Goal: Task Accomplishment & Management: Manage account settings

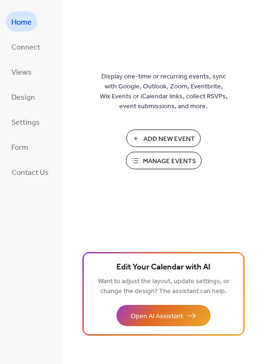
click at [149, 158] on span "Manage Events" at bounding box center [169, 162] width 53 height 10
